Goal: Task Accomplishment & Management: Complete application form

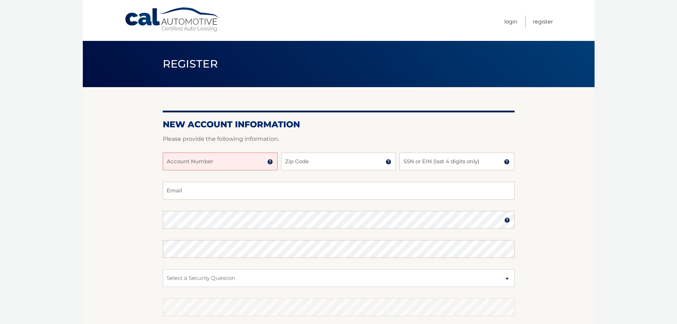
click at [207, 164] on input "Account Number" at bounding box center [220, 162] width 115 height 18
type input "44455952902"
drag, startPoint x: 309, startPoint y: 162, endPoint x: 314, endPoint y: 159, distance: 5.6
click at [313, 159] on input "Zip Code" at bounding box center [338, 162] width 115 height 18
type input "11710"
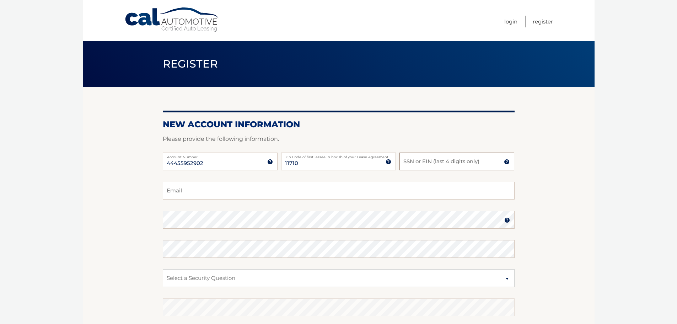
click at [421, 160] on input "SSN or EIN (last 4 digits only)" at bounding box center [457, 162] width 115 height 18
type input "6700"
click at [216, 193] on input "Email" at bounding box center [339, 191] width 352 height 18
type input "lewismj491@gmail.com"
click at [251, 280] on select "Select a Security Question What was the name of your elementary school? What is…" at bounding box center [339, 278] width 352 height 18
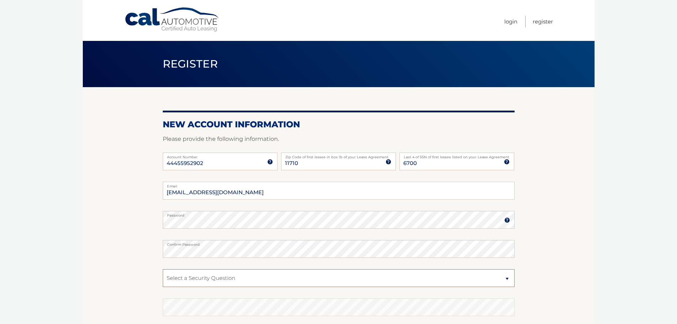
select select "2"
click at [163, 269] on select "Select a Security Question What was the name of your elementary school? What is…" at bounding box center [339, 278] width 352 height 18
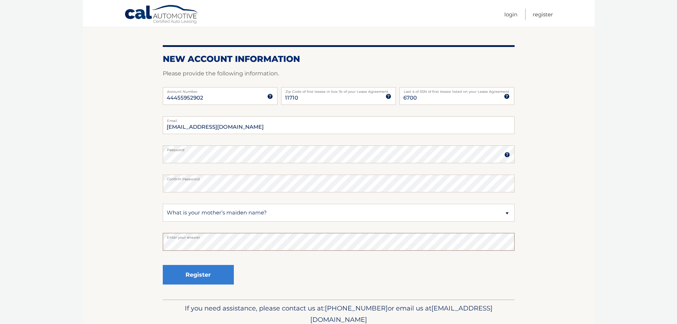
scroll to position [71, 0]
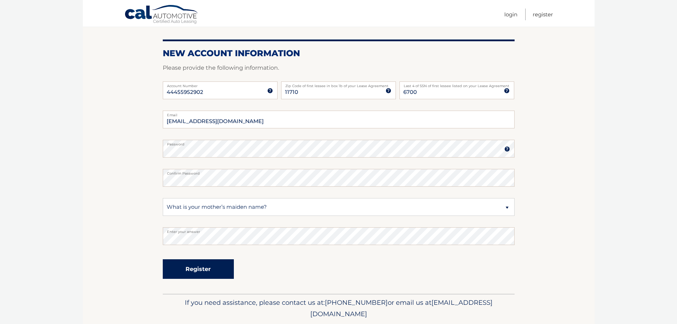
click at [198, 273] on button "Register" at bounding box center [198, 269] width 71 height 20
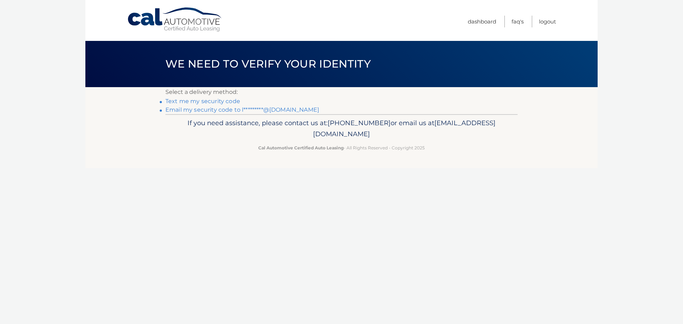
click at [209, 102] on link "Text me my security code" at bounding box center [202, 101] width 75 height 7
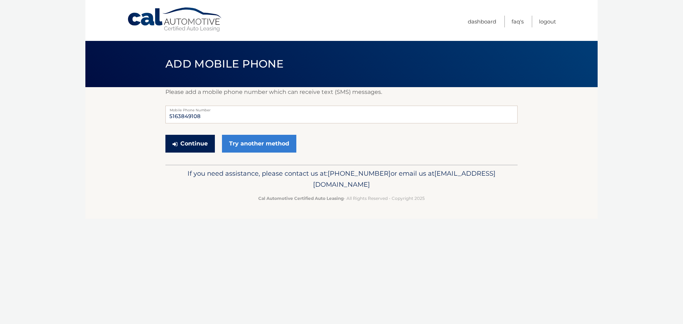
click at [193, 145] on button "Continue" at bounding box center [189, 144] width 49 height 18
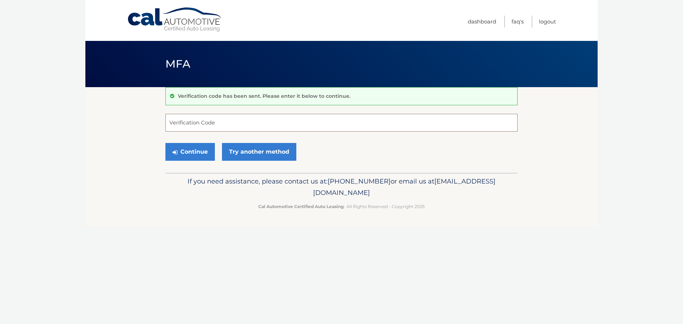
click at [230, 125] on input "Verification Code" at bounding box center [341, 123] width 352 height 18
type input "058042"
click at [192, 149] on button "Continue" at bounding box center [189, 152] width 49 height 18
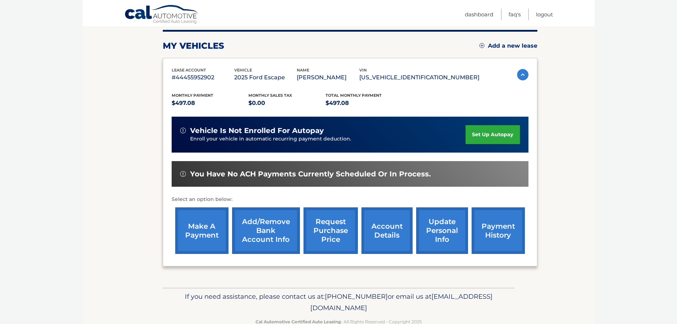
scroll to position [107, 0]
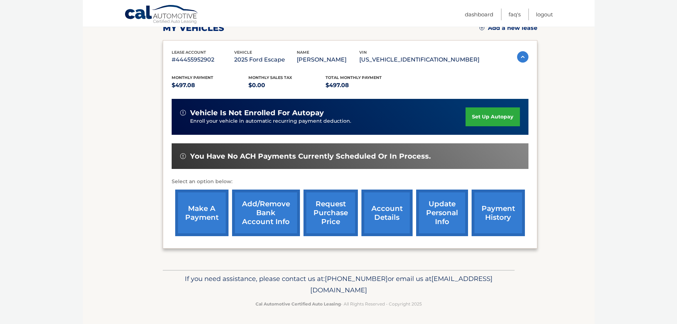
click at [385, 221] on link "account details" at bounding box center [387, 212] width 51 height 47
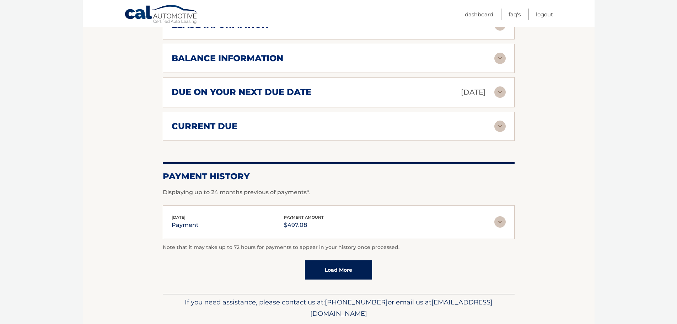
scroll to position [346, 0]
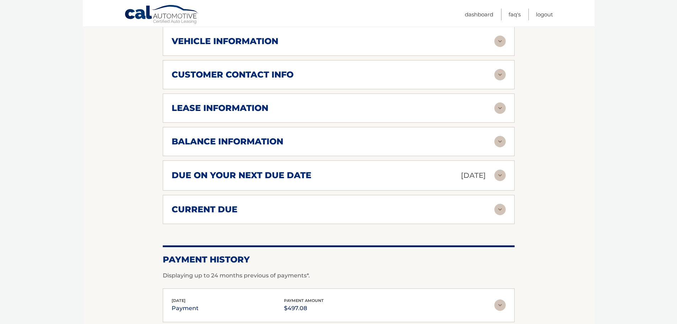
click at [504, 172] on img at bounding box center [499, 175] width 11 height 11
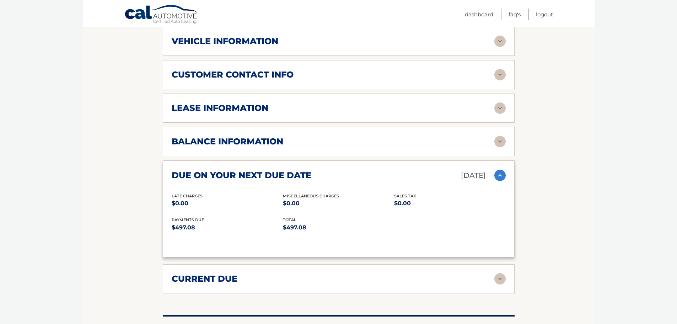
click at [500, 174] on img at bounding box center [499, 175] width 11 height 11
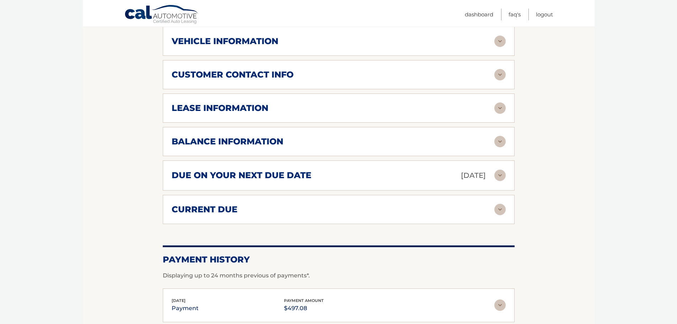
click at [314, 144] on div "balance information" at bounding box center [333, 141] width 323 height 11
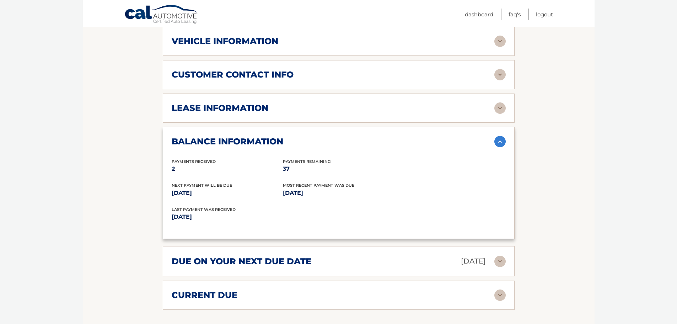
click at [502, 138] on img at bounding box center [499, 141] width 11 height 11
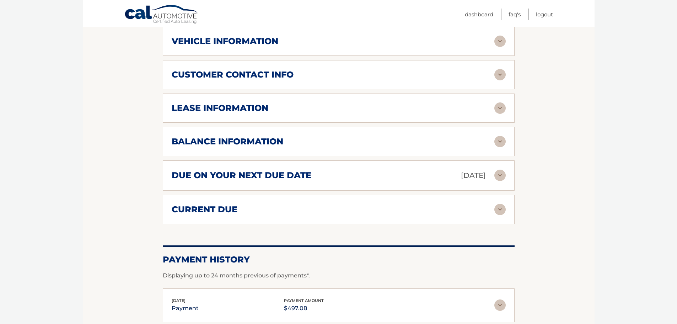
click at [316, 105] on div "lease information" at bounding box center [333, 108] width 323 height 11
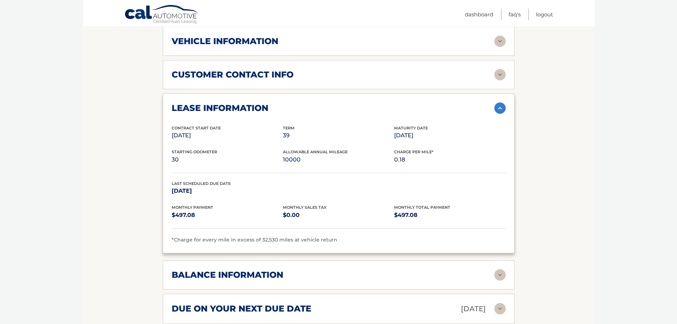
click at [317, 106] on div "lease information" at bounding box center [333, 108] width 323 height 11
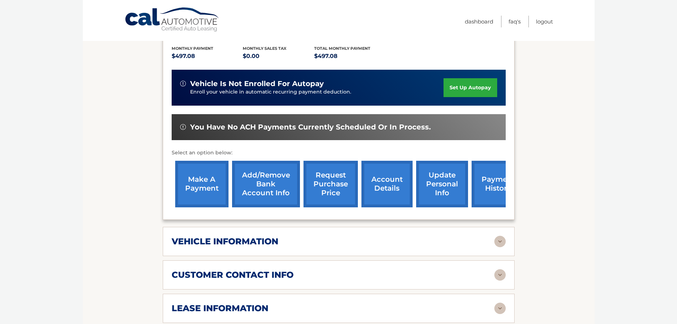
scroll to position [0, 0]
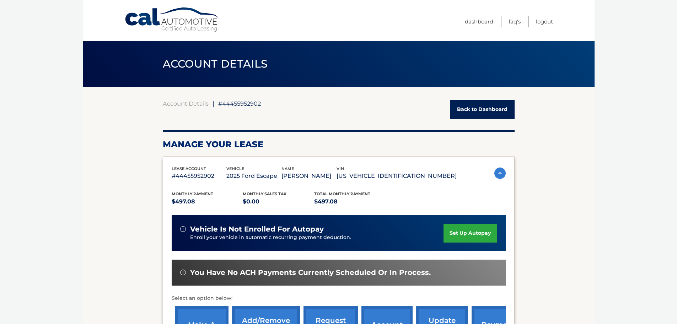
click at [474, 108] on link "Back to Dashboard" at bounding box center [482, 109] width 65 height 19
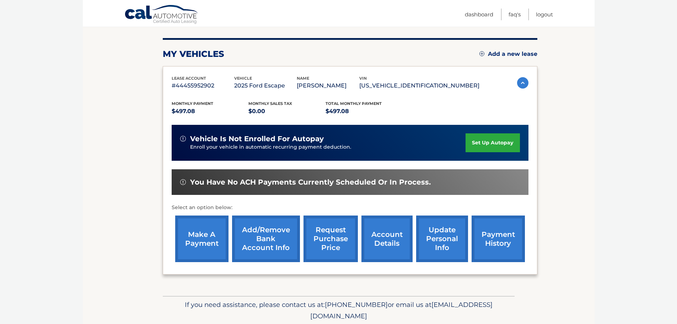
scroll to position [107, 0]
